Goal: Information Seeking & Learning: Find specific fact

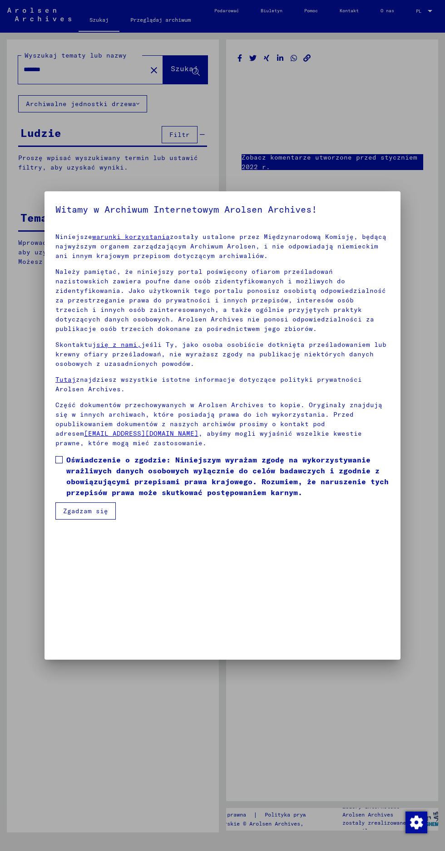
scroll to position [201, 0]
click at [100, 657] on mat-dialog-container "Witamy w Archiwum Internetowym Arolsen Archives! Niniejsze warunki korzystania …" at bounding box center [222, 425] width 356 height 468
click at [91, 515] on font "Zgadzam się" at bounding box center [85, 511] width 45 height 8
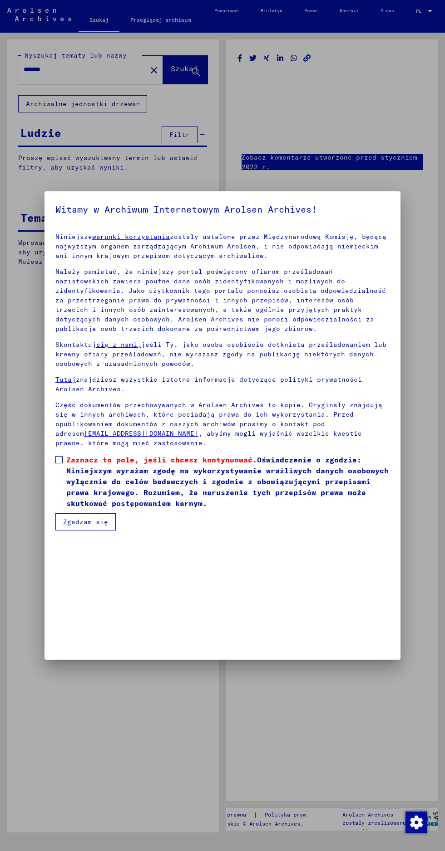
click at [95, 508] on font "Oświadczenie o zgodzie: Niniejszym wyrażam zgodę na wykorzystywanie wrażliwych …" at bounding box center [227, 481] width 322 height 53
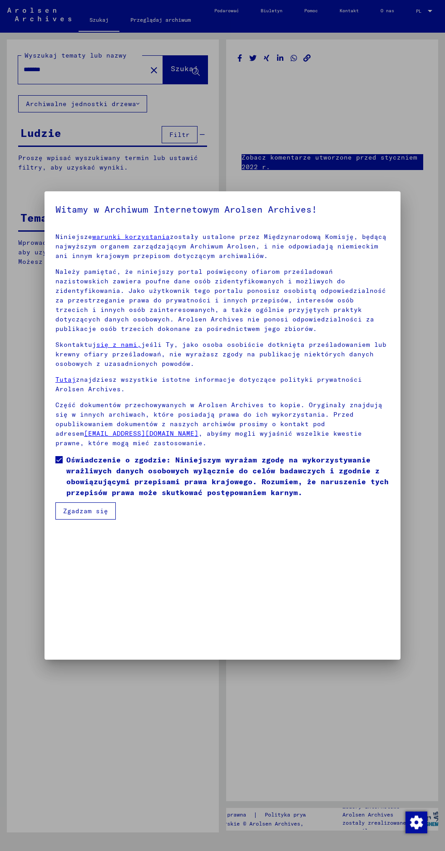
click at [86, 515] on font "Zgadzam się" at bounding box center [85, 511] width 45 height 8
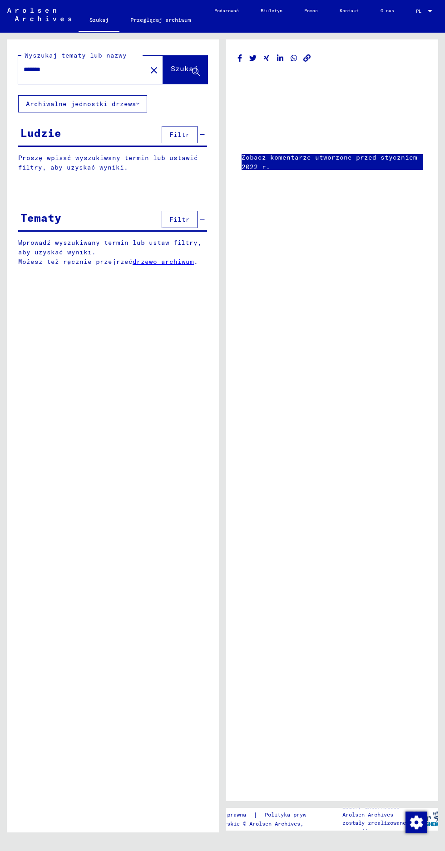
click at [105, 71] on input "*******" at bounding box center [82, 70] width 117 height 10
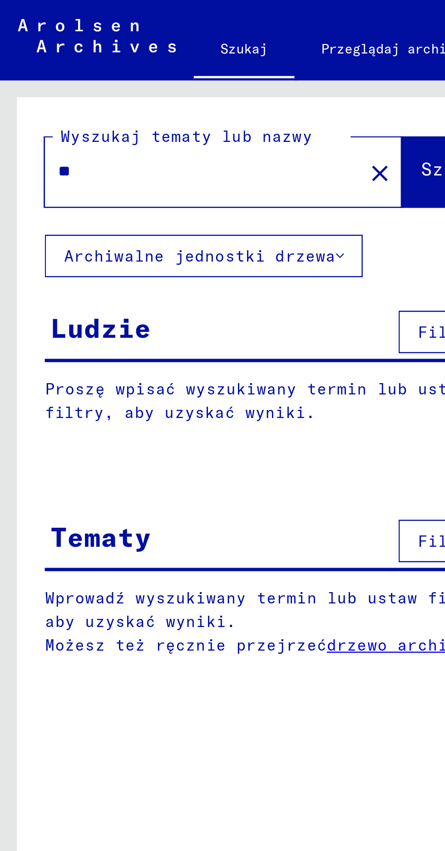
type input "*"
type input "**********"
click at [167, 83] on button "Szukaj" at bounding box center [185, 70] width 44 height 28
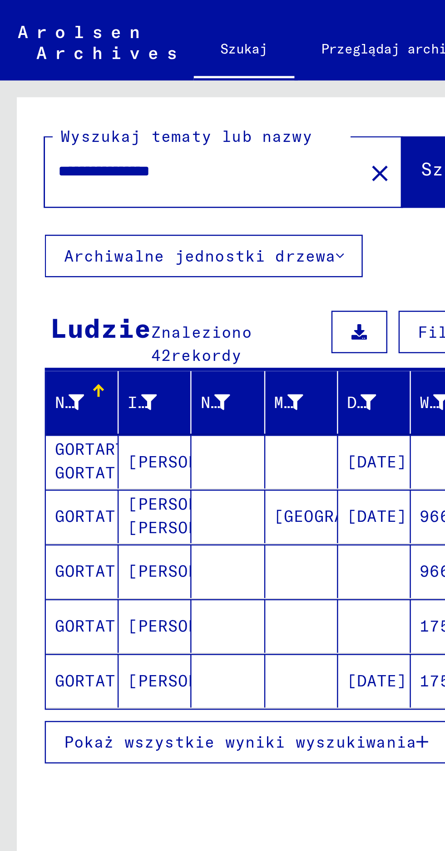
scroll to position [50, 6]
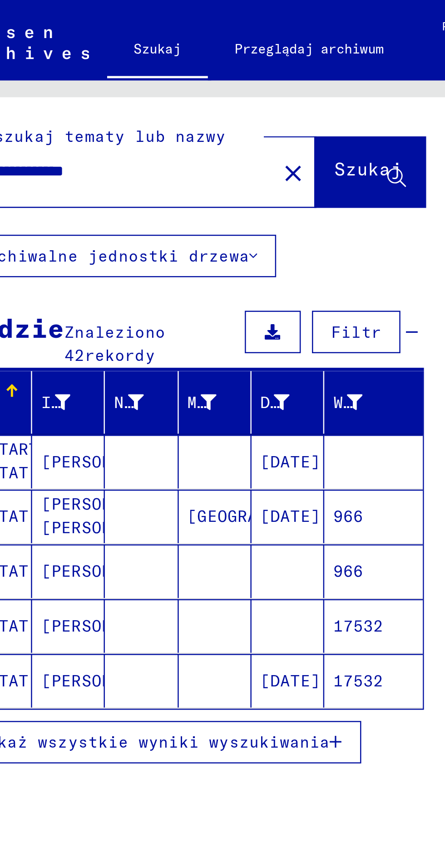
click at [68, 183] on font "[PERSON_NAME]" at bounding box center [78, 187] width 53 height 8
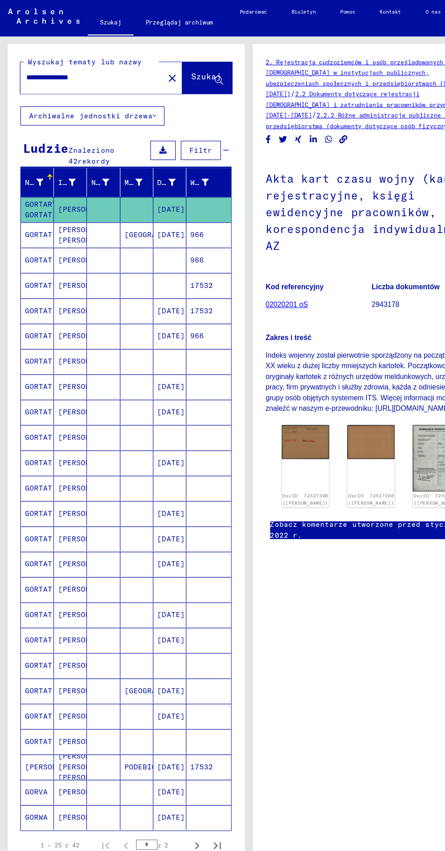
click at [49, 680] on mat-cell "[PERSON_NAME] [PERSON_NAME] [PERSON_NAME]" at bounding box center [62, 686] width 29 height 22
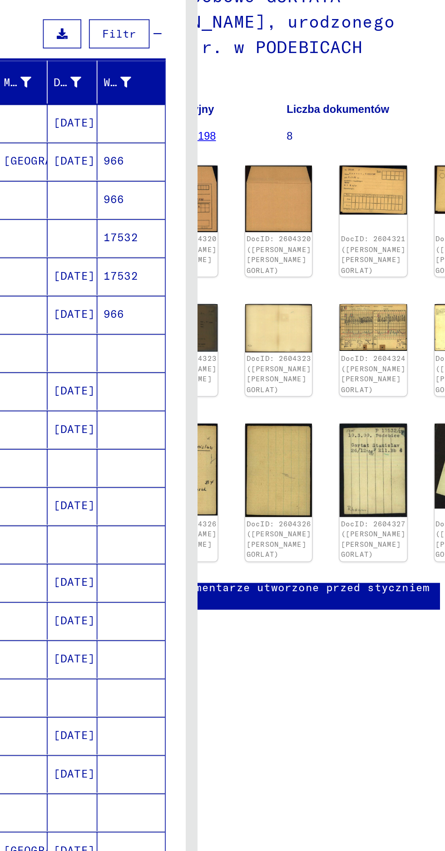
scroll to position [0, 56]
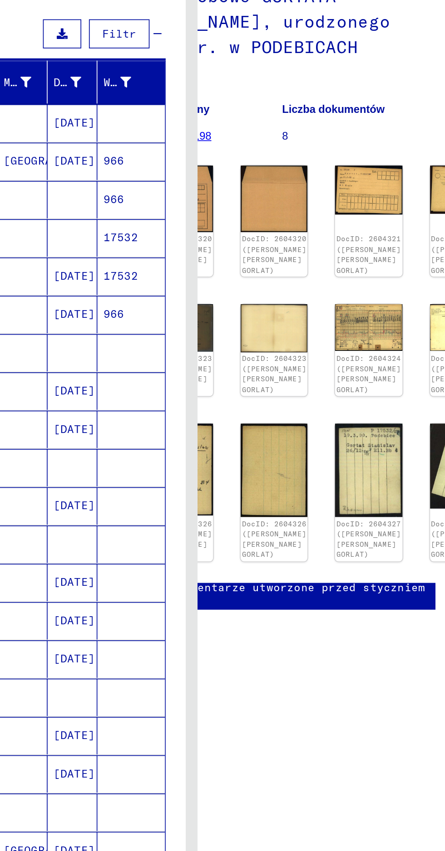
click at [308, 335] on font "DocID: 2604324 ([PERSON_NAME] [PERSON_NAME] GORLAT)" at bounding box center [327, 336] width 38 height 24
